Goal: Transaction & Acquisition: Purchase product/service

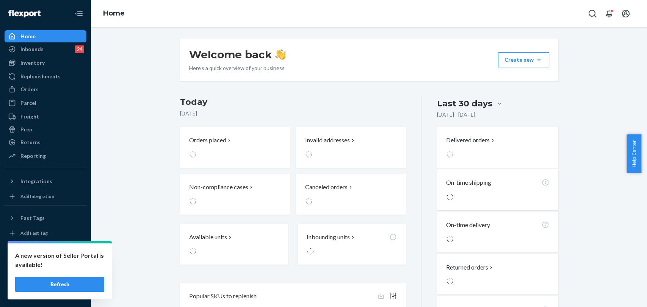
click at [597, 15] on button "Open Search Box" at bounding box center [591, 13] width 15 height 15
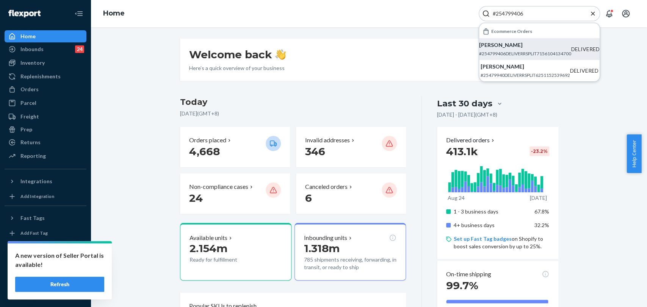
type input "#254799406"
click at [524, 47] on p "[PERSON_NAME]" at bounding box center [525, 45] width 92 height 8
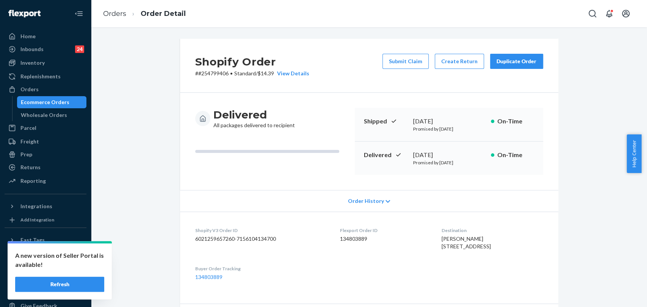
drag, startPoint x: 507, startPoint y: 58, endPoint x: 236, endPoint y: 13, distance: 275.3
click at [507, 58] on div "Duplicate Order" at bounding box center [516, 62] width 40 height 8
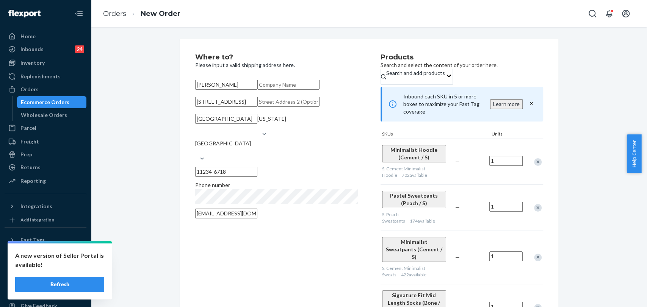
click at [534, 162] on div "Remove Item" at bounding box center [538, 162] width 8 height 8
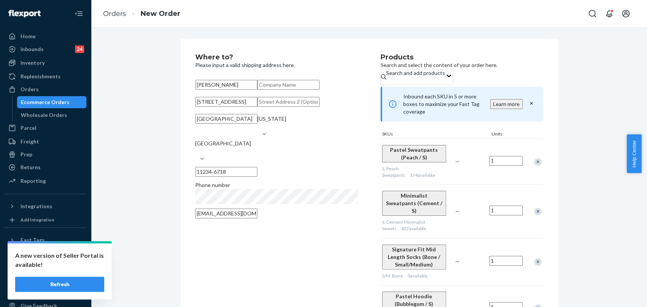
click at [534, 163] on div "Remove Item" at bounding box center [538, 162] width 8 height 8
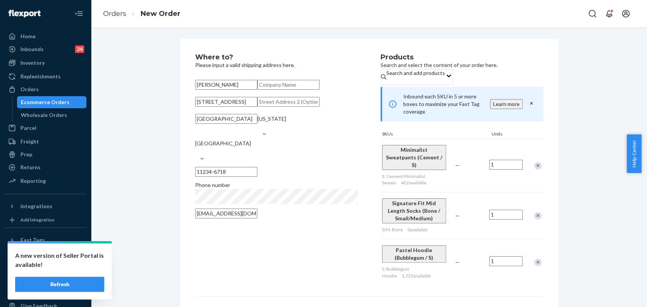
click at [534, 163] on div "Remove Item" at bounding box center [538, 166] width 8 height 8
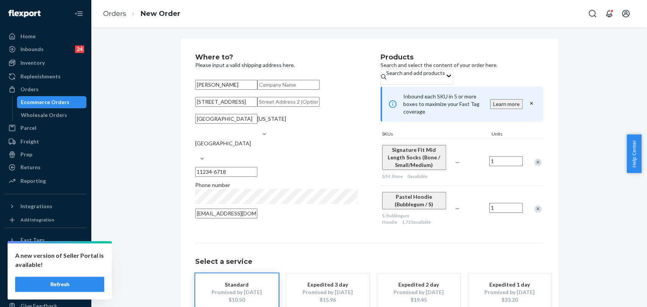
click at [534, 207] on div "Remove Item" at bounding box center [538, 209] width 8 height 8
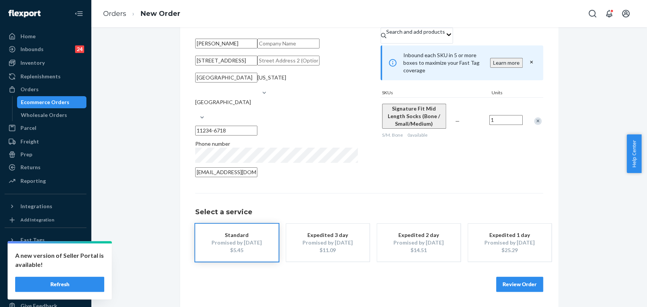
scroll to position [76, 0]
click at [527, 280] on button "Review Order" at bounding box center [519, 284] width 47 height 15
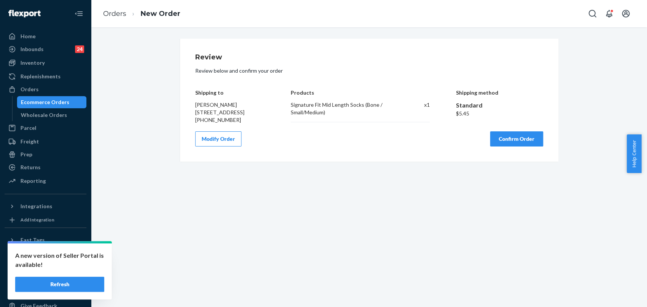
scroll to position [0, 0]
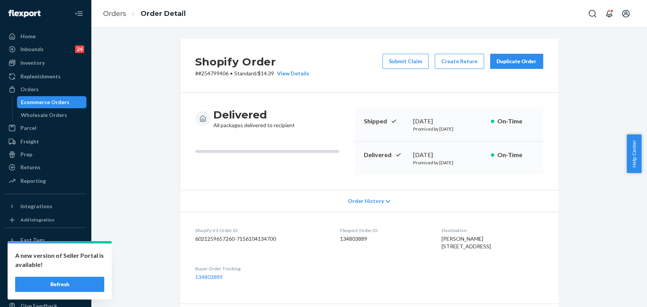
click at [522, 61] on div "Duplicate Order" at bounding box center [516, 62] width 40 height 8
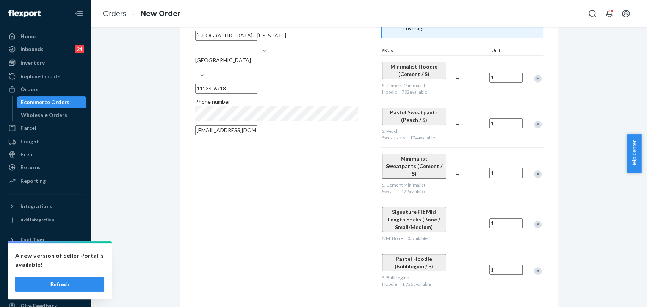
scroll to position [126, 0]
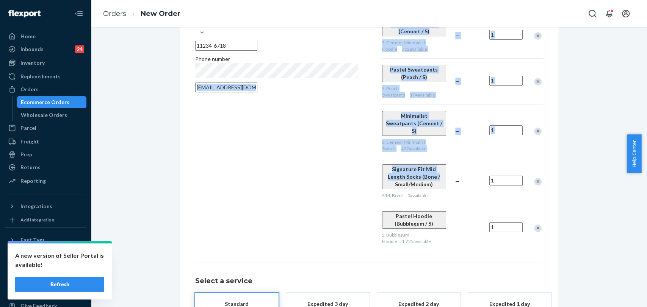
drag, startPoint x: 375, startPoint y: 156, endPoint x: 413, endPoint y: 164, distance: 38.4
click at [413, 164] on div "Where to? Please input a valid shipping address here. [PERSON_NAME] [STREET_ADD…" at bounding box center [369, 89] width 348 height 323
click at [316, 164] on div "Where to? Please input a valid shipping address here. [PERSON_NAME] [STREET_ADD…" at bounding box center [287, 89] width 185 height 323
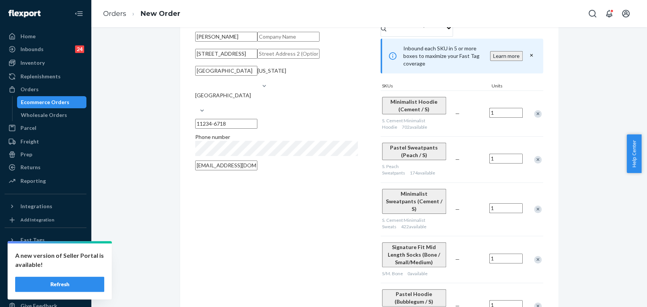
scroll to position [0, 0]
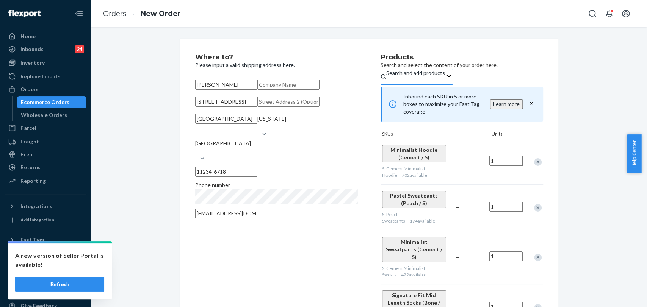
click at [439, 77] on div "Search and add products" at bounding box center [415, 73] width 59 height 8
click at [387, 80] on input "Search and add products" at bounding box center [386, 81] width 1 height 8
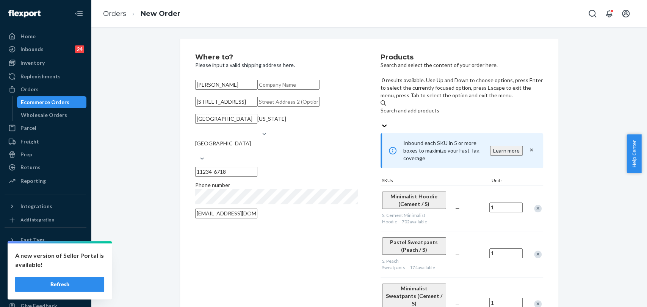
paste input "Signature Mid Length Socks"
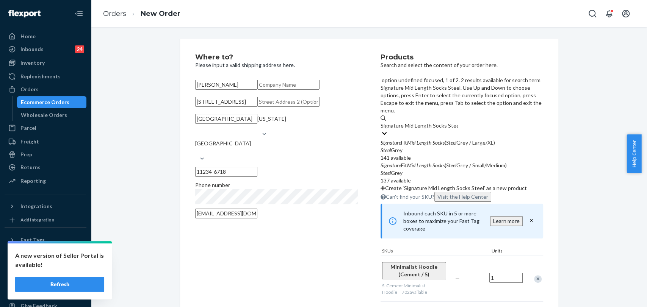
type input "Signature Mid Length Socks Steel"
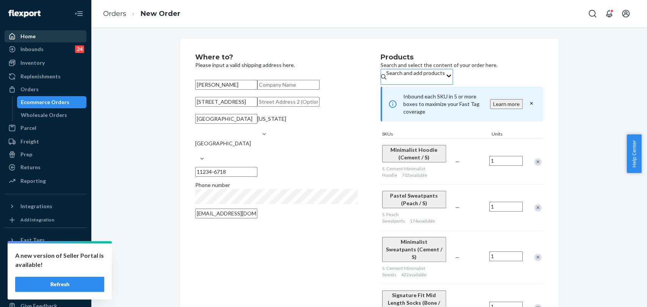
click at [23, 32] on div "Home" at bounding box center [45, 36] width 80 height 11
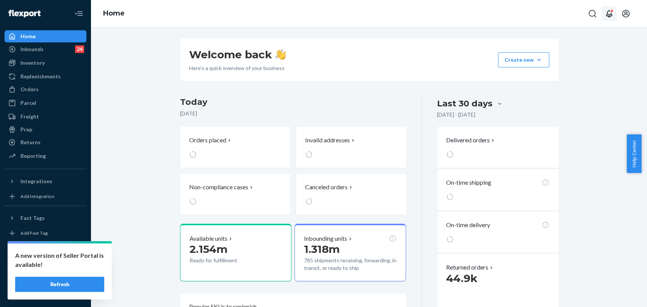
click at [603, 10] on button "Open notifications" at bounding box center [608, 13] width 15 height 15
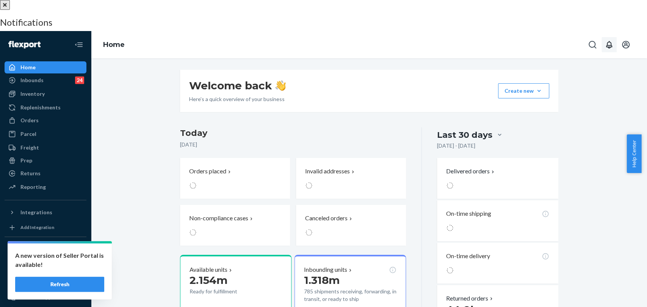
click at [596, 17] on h3 "Notifications" at bounding box center [323, 22] width 647 height 10
click at [367, 0] on div at bounding box center [323, 0] width 647 height 0
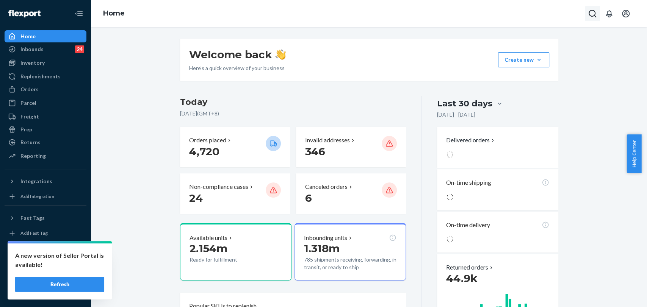
click at [593, 13] on icon "Open Search Box" at bounding box center [592, 13] width 9 height 9
type input "#254991380"
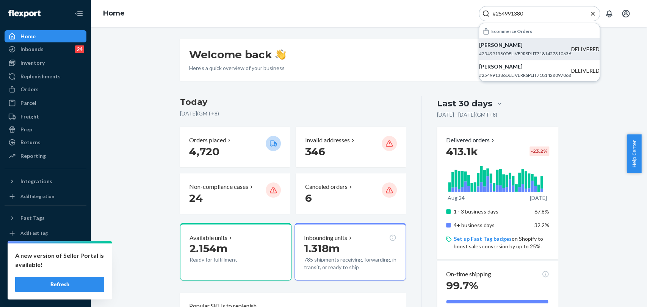
click at [519, 48] on p "[PERSON_NAME]" at bounding box center [525, 45] width 92 height 8
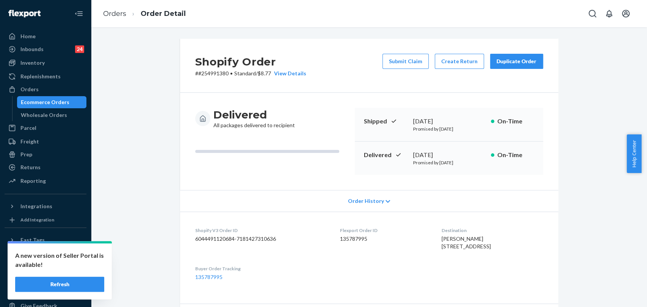
click at [530, 63] on div "Duplicate Order" at bounding box center [516, 62] width 40 height 8
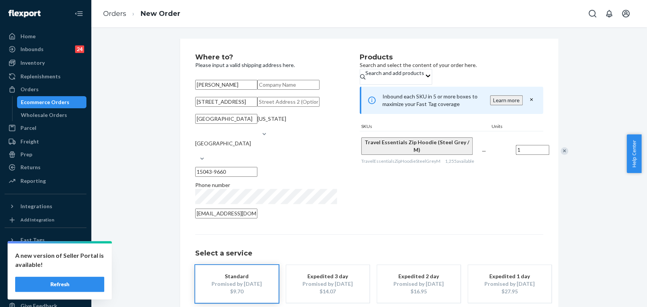
scroll to position [76, 0]
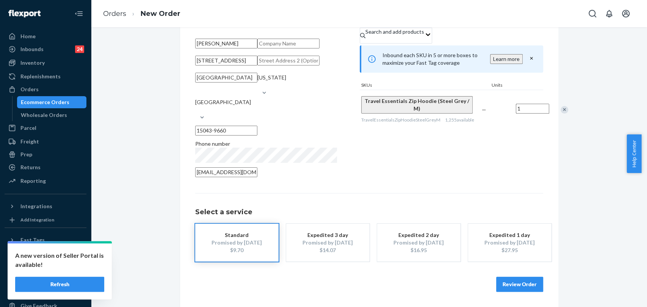
click at [509, 280] on button "Review Order" at bounding box center [519, 284] width 47 height 15
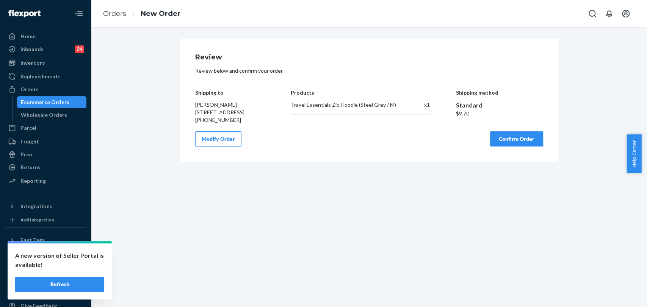
click at [524, 146] on button "Confirm Order" at bounding box center [516, 138] width 53 height 15
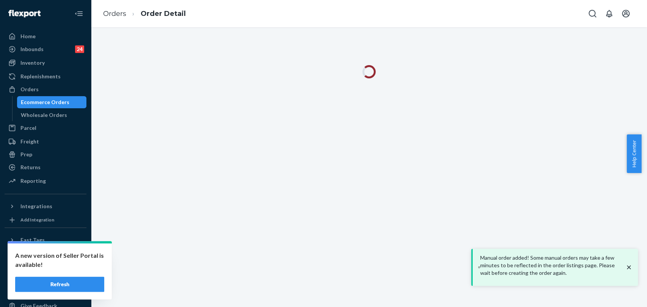
drag, startPoint x: 629, startPoint y: 266, endPoint x: 624, endPoint y: 266, distance: 4.6
click at [628, 267] on icon "close toast" at bounding box center [629, 268] width 8 height 8
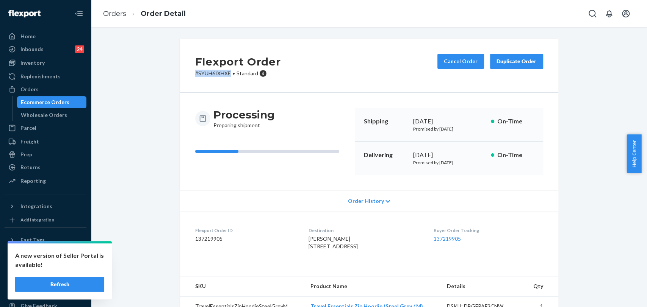
drag, startPoint x: 226, startPoint y: 72, endPoint x: 179, endPoint y: 73, distance: 47.4
click at [180, 73] on div "Flexport Order # SYUH6IXHXE • Standard Cancel Order Duplicate Order" at bounding box center [369, 66] width 378 height 54
copy p "# SYUH6IXHXE"
click at [38, 42] on link "Home" at bounding box center [46, 36] width 82 height 12
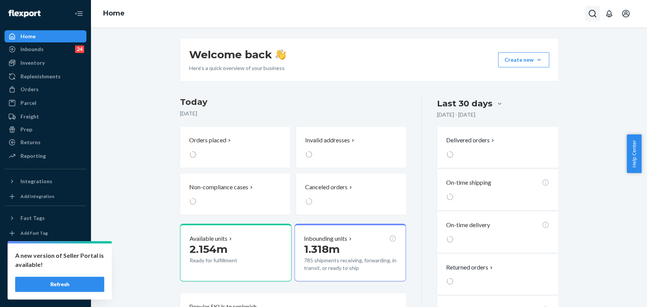
click at [592, 11] on icon "Open Search Box" at bounding box center [592, 13] width 9 height 9
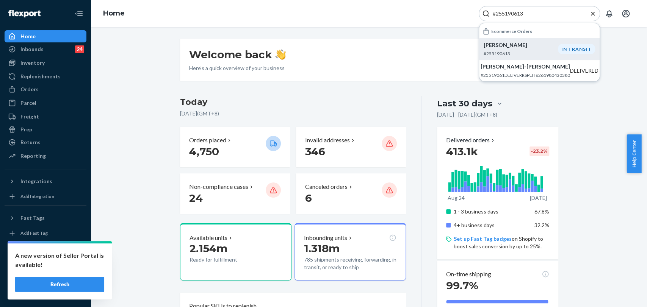
type input "#255190613"
click at [582, 50] on div "IN TRANSIT" at bounding box center [576, 49] width 37 height 10
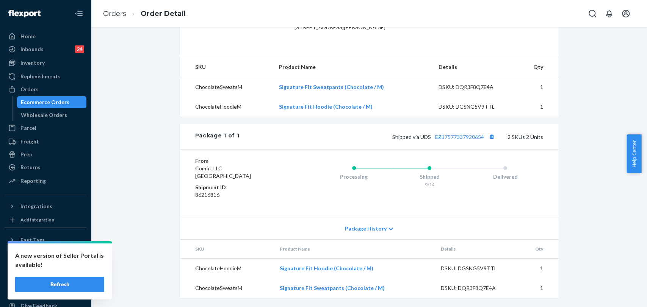
click at [364, 227] on span "Package History" at bounding box center [366, 229] width 42 height 8
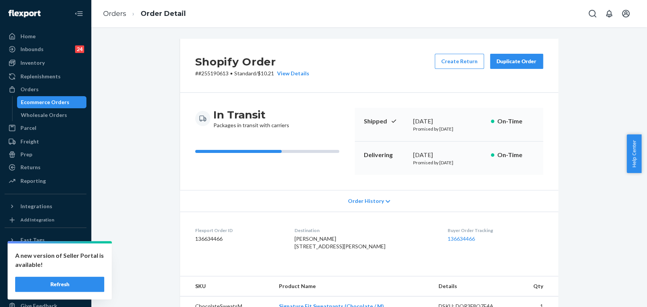
click at [533, 58] on button "Duplicate Order" at bounding box center [516, 61] width 53 height 15
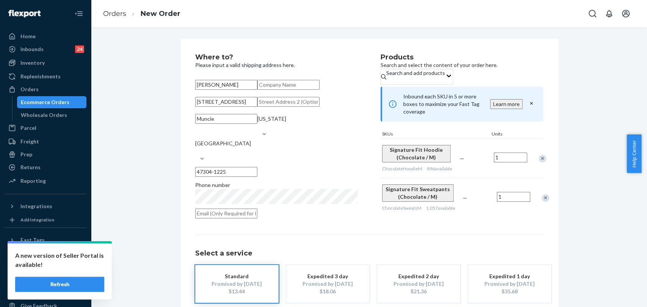
scroll to position [76, 0]
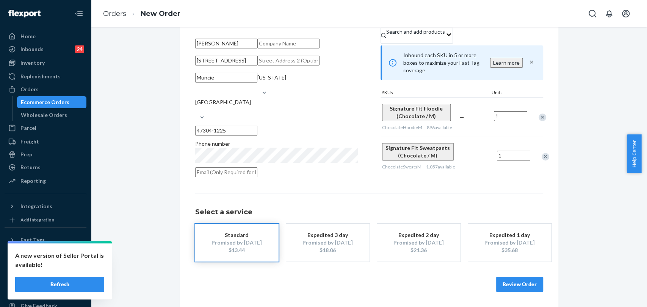
click at [510, 286] on button "Review Order" at bounding box center [519, 284] width 47 height 15
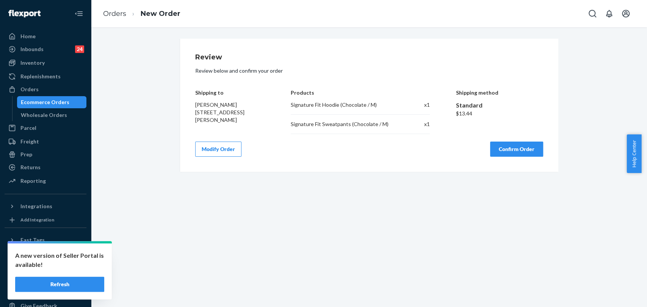
scroll to position [0, 0]
click at [524, 144] on button "Confirm Order" at bounding box center [516, 149] width 53 height 15
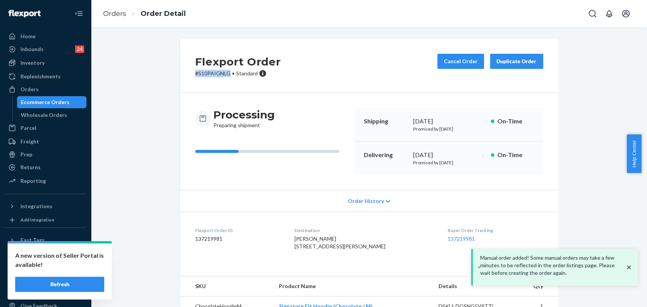
drag, startPoint x: 225, startPoint y: 75, endPoint x: 189, endPoint y: 69, distance: 36.8
click at [180, 69] on div "Flexport Order # S10PAIGNLG • Standard Cancel Order Duplicate Order" at bounding box center [369, 66] width 378 height 54
click at [215, 104] on div "Processing Preparing shipment Shipping [DATE] Promised by [DATE] On-Time Delive…" at bounding box center [369, 141] width 378 height 97
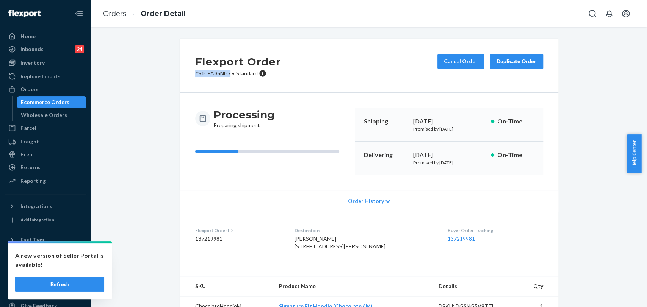
drag, startPoint x: 227, startPoint y: 73, endPoint x: 196, endPoint y: 73, distance: 31.4
click at [191, 73] on div "Flexport Order # S10PAIGNLG • Standard Cancel Order Duplicate Order" at bounding box center [369, 66] width 378 height 54
copy p "# S10PAIGNLG"
click at [26, 34] on div "Home" at bounding box center [27, 37] width 15 height 8
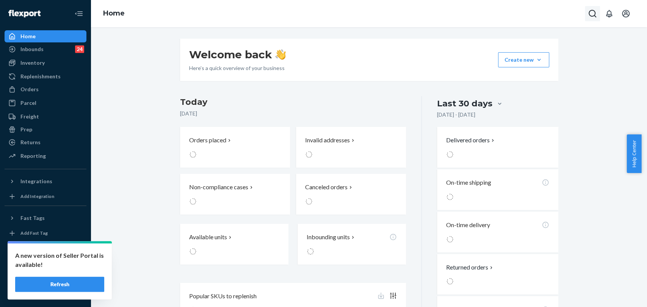
click at [594, 13] on icon "Open Search Box" at bounding box center [592, 14] width 8 height 8
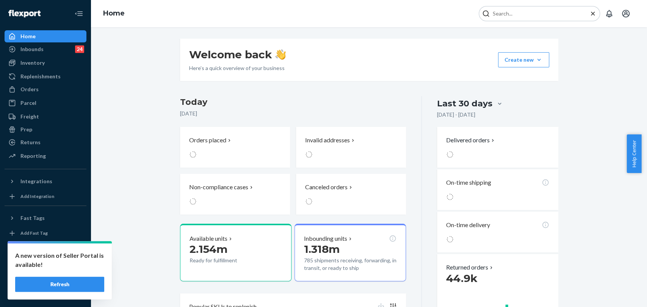
drag, startPoint x: 495, startPoint y: 21, endPoint x: 506, endPoint y: 13, distance: 13.7
click at [506, 13] on input "Search Input" at bounding box center [535, 14] width 93 height 8
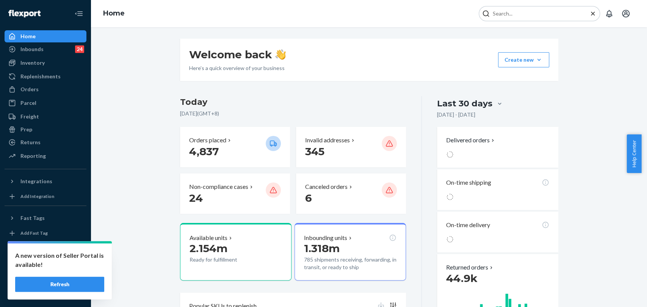
paste input "#253087561"
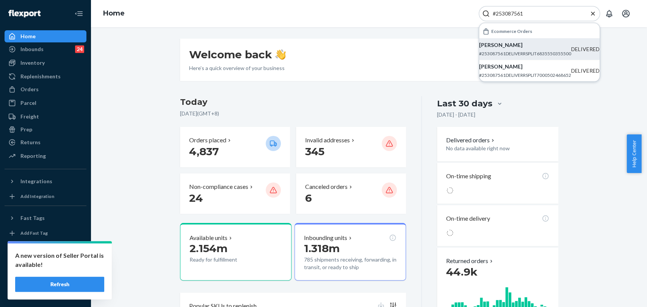
type input "#253087561"
click at [520, 47] on p "[PERSON_NAME]" at bounding box center [525, 45] width 92 height 8
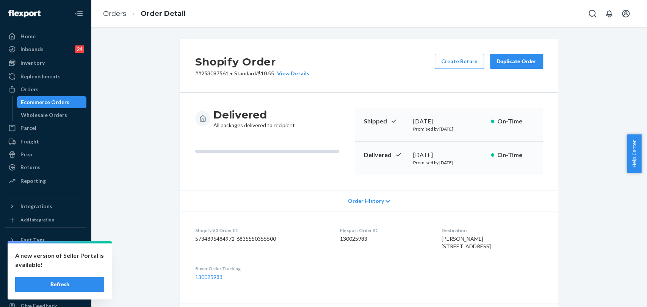
click at [526, 61] on div "Duplicate Order" at bounding box center [516, 62] width 40 height 8
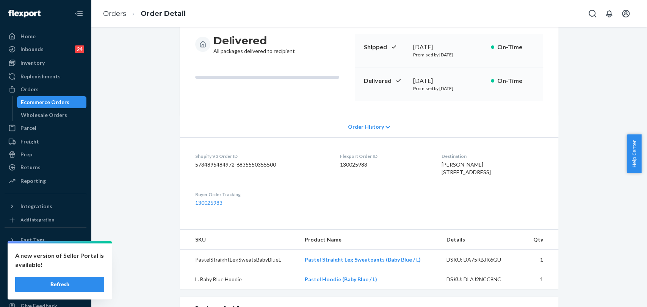
scroll to position [126, 0]
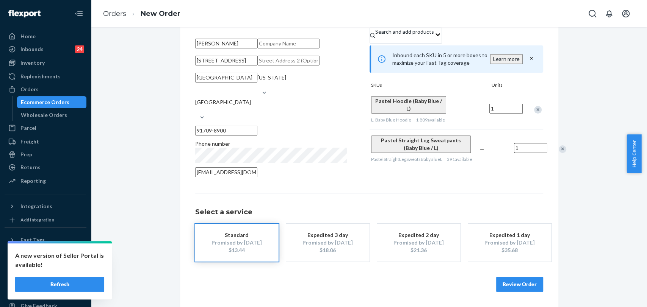
scroll to position [76, 0]
click at [521, 287] on button "Review Order" at bounding box center [519, 284] width 47 height 15
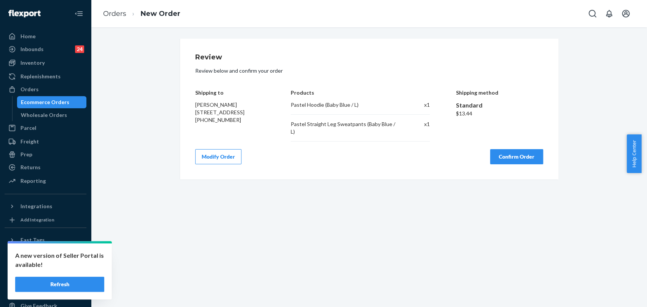
scroll to position [0, 0]
click at [534, 152] on button "Confirm Order" at bounding box center [516, 156] width 53 height 15
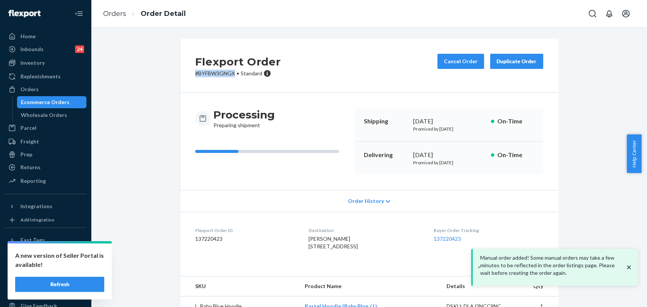
drag, startPoint x: 232, startPoint y: 75, endPoint x: 191, endPoint y: 78, distance: 41.4
click at [186, 81] on div "Flexport Order # BYFBW3GNGX • Standard Cancel Order Duplicate Order" at bounding box center [369, 66] width 378 height 54
copy p "# BYFBW3GNGX"
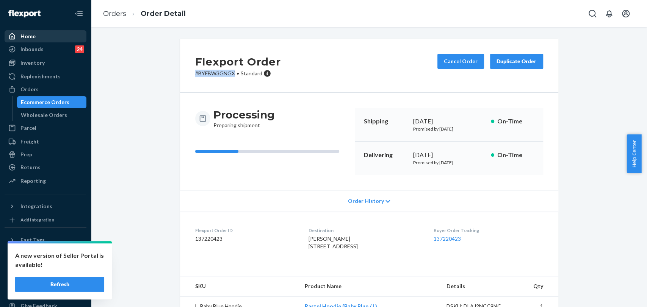
click at [35, 35] on div "Home" at bounding box center [45, 36] width 80 height 11
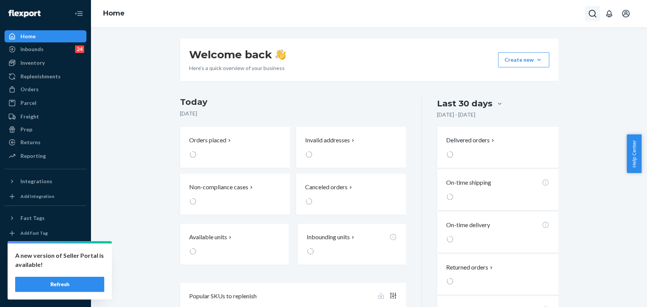
click at [588, 14] on icon "Open Search Box" at bounding box center [592, 14] width 8 height 8
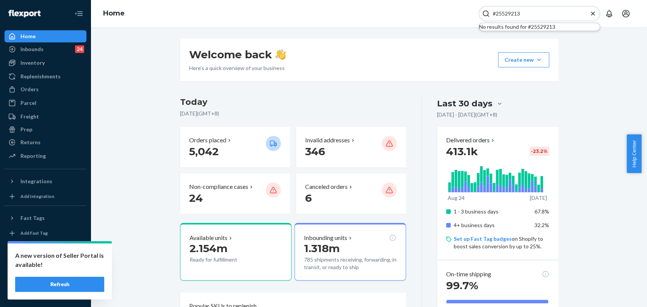
type input "#255292133"
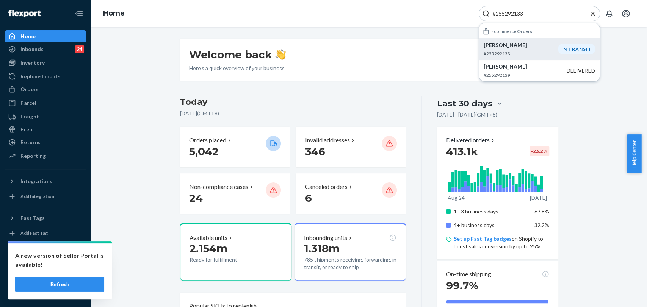
click at [507, 51] on p "#255292133" at bounding box center [520, 53] width 74 height 6
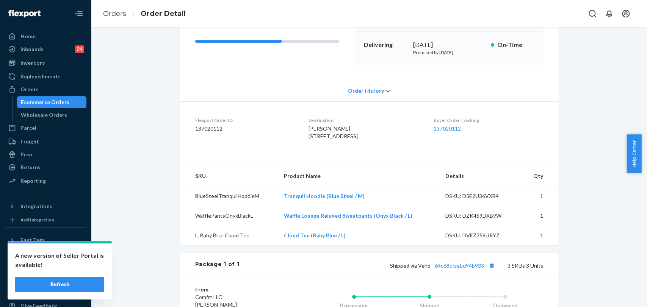
scroll to position [168, 0]
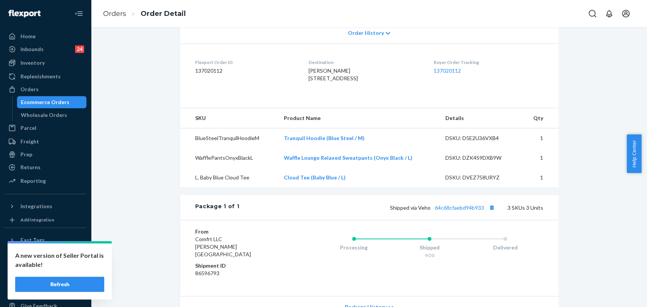
click at [352, 29] on span "Order History" at bounding box center [365, 33] width 36 height 8
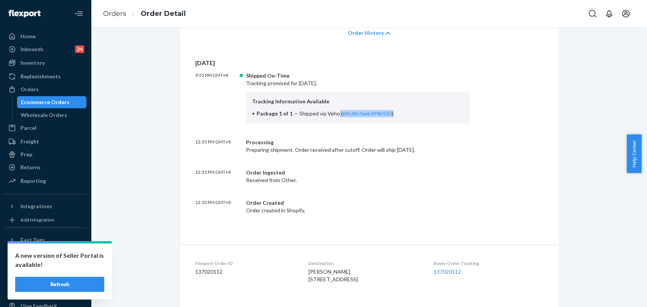
drag, startPoint x: 333, startPoint y: 111, endPoint x: 401, endPoint y: 111, distance: 68.2
click at [401, 111] on li "Package 1 of 1 — Shipped via Veho ( 64c68cfaebd94b933 )" at bounding box center [358, 114] width 212 height 8
copy span "( 64c68cfaebd94b933 )"
click at [37, 34] on div "Home" at bounding box center [45, 36] width 80 height 11
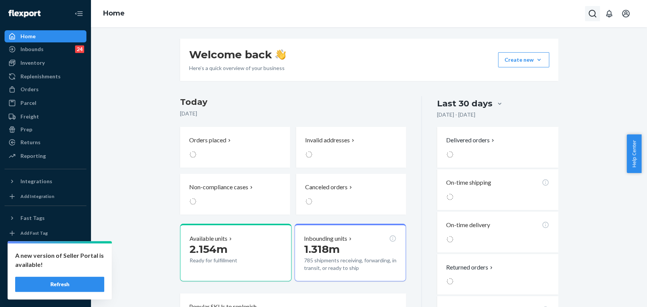
click at [590, 12] on icon "Open Search Box" at bounding box center [592, 13] width 9 height 9
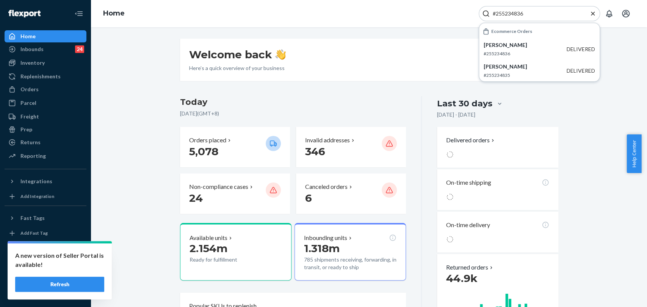
type input "#255234836"
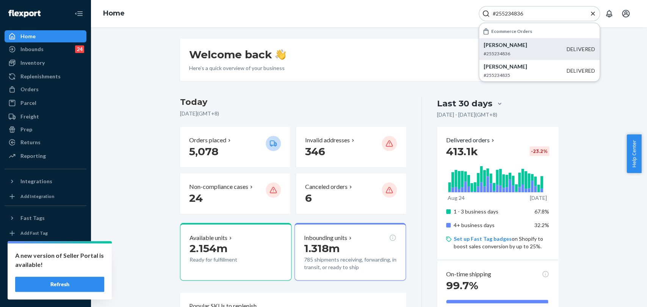
click at [560, 52] on li "Bunny Sakura #255234836 DELIVERED" at bounding box center [539, 49] width 120 height 22
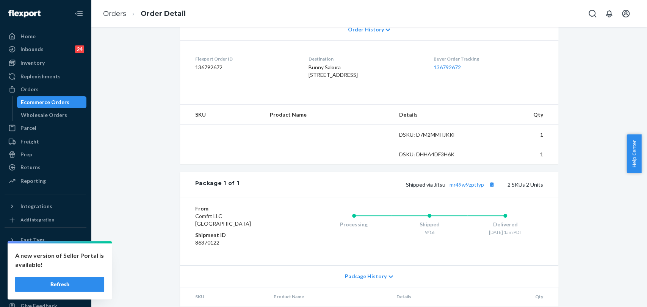
scroll to position [234, 0]
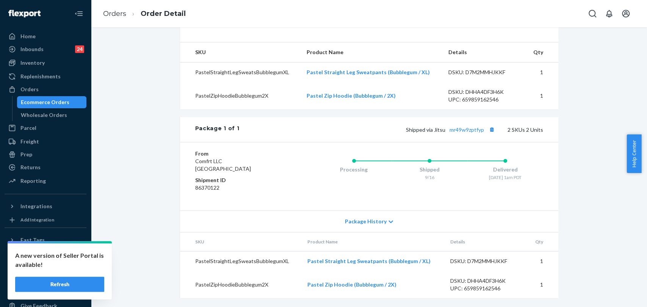
click at [388, 232] on div "Package History" at bounding box center [369, 222] width 378 height 22
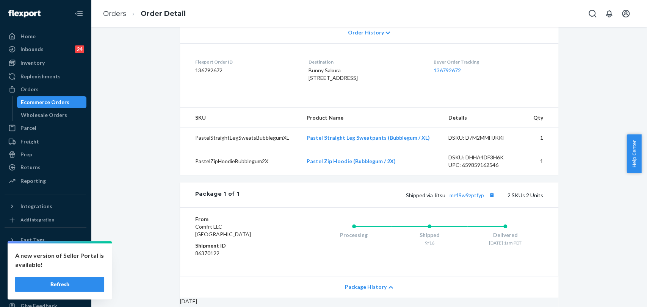
scroll to position [66, 0]
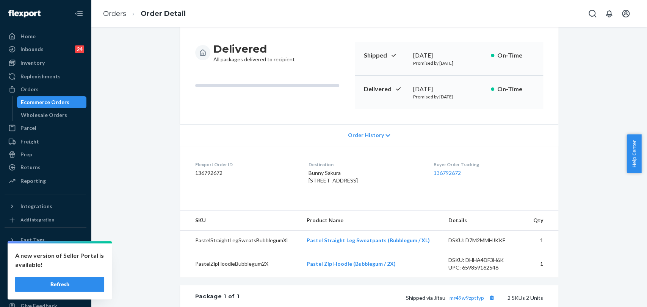
click at [385, 135] on icon at bounding box center [387, 135] width 5 height 5
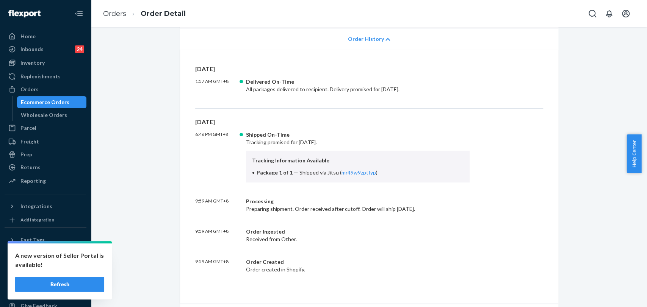
scroll to position [192, 0]
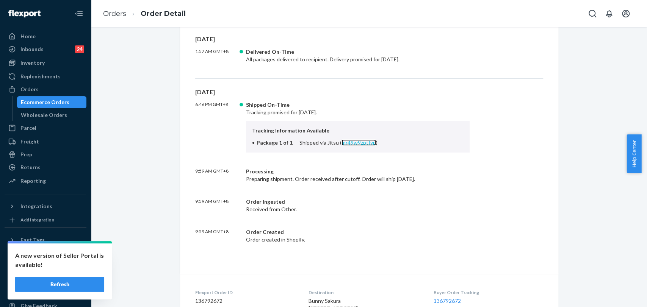
click at [346, 141] on link "mr49w9zptfyp" at bounding box center [358, 142] width 34 height 6
